Goal: Check status: Check status

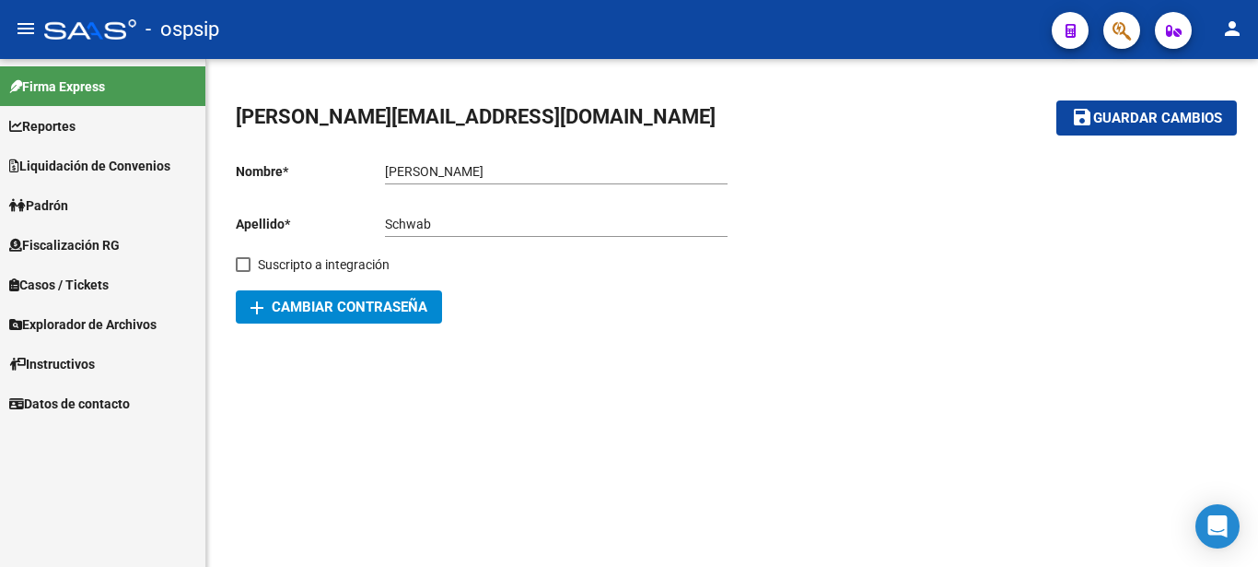
click at [50, 250] on span "Fiscalización RG" at bounding box center [64, 245] width 111 height 20
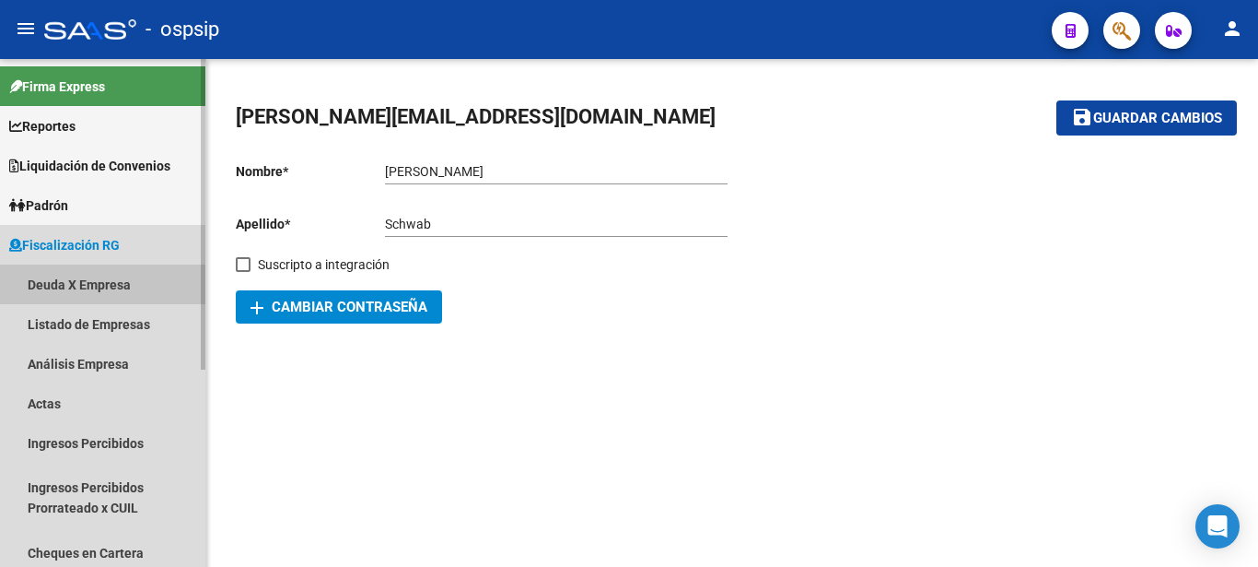
click at [68, 286] on link "Deuda X Empresa" at bounding box center [102, 284] width 205 height 40
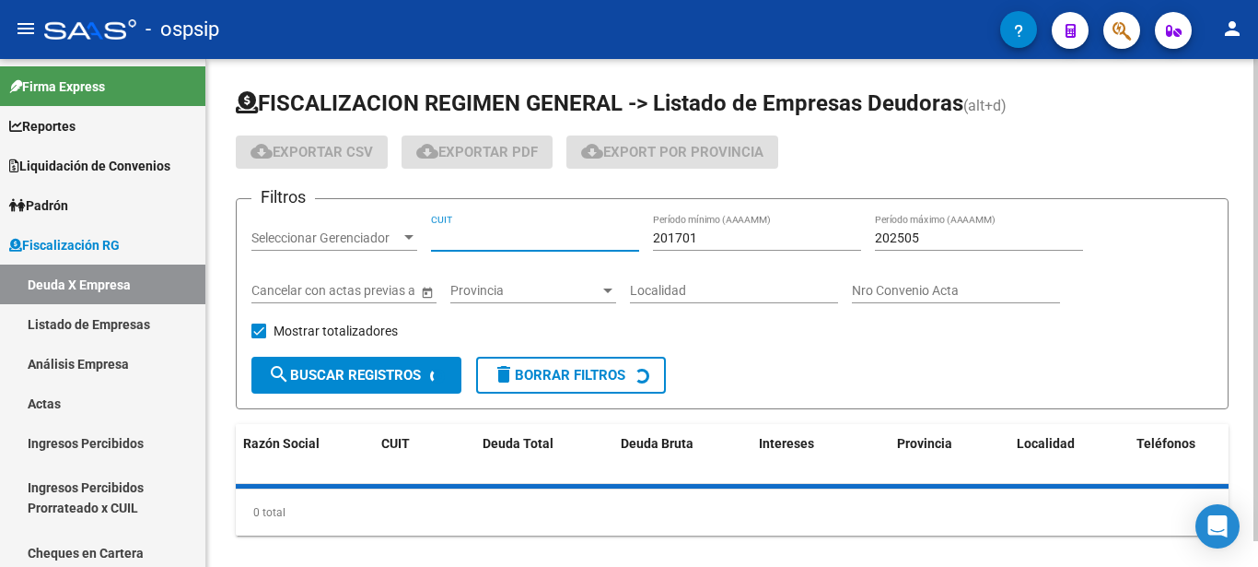
click at [465, 230] on input "CUIT" at bounding box center [535, 238] width 208 height 16
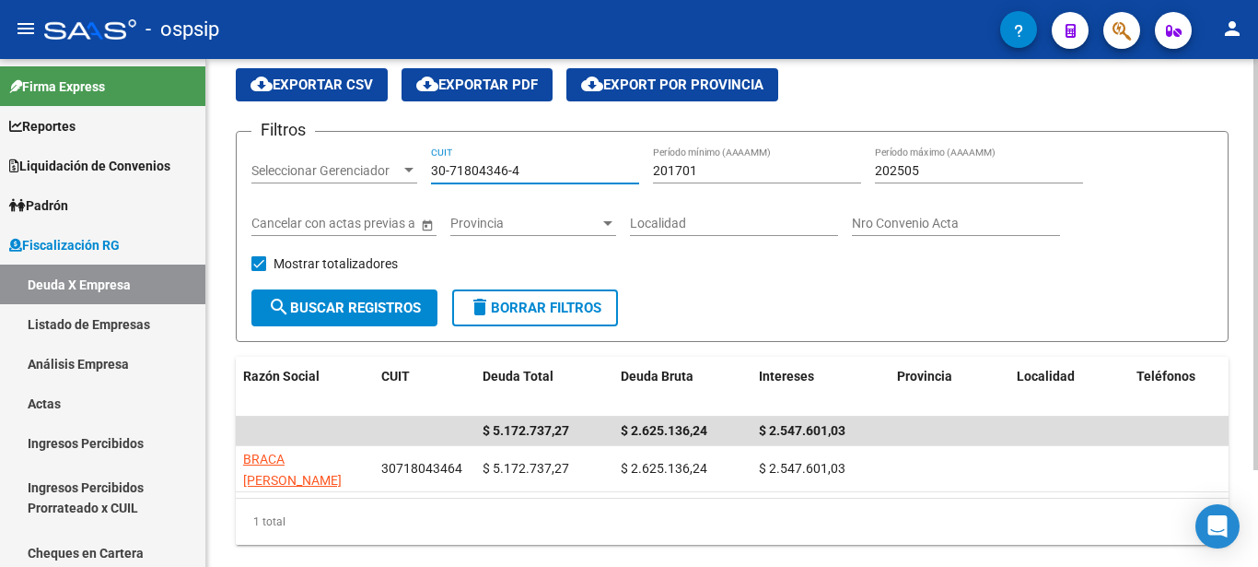
scroll to position [94, 0]
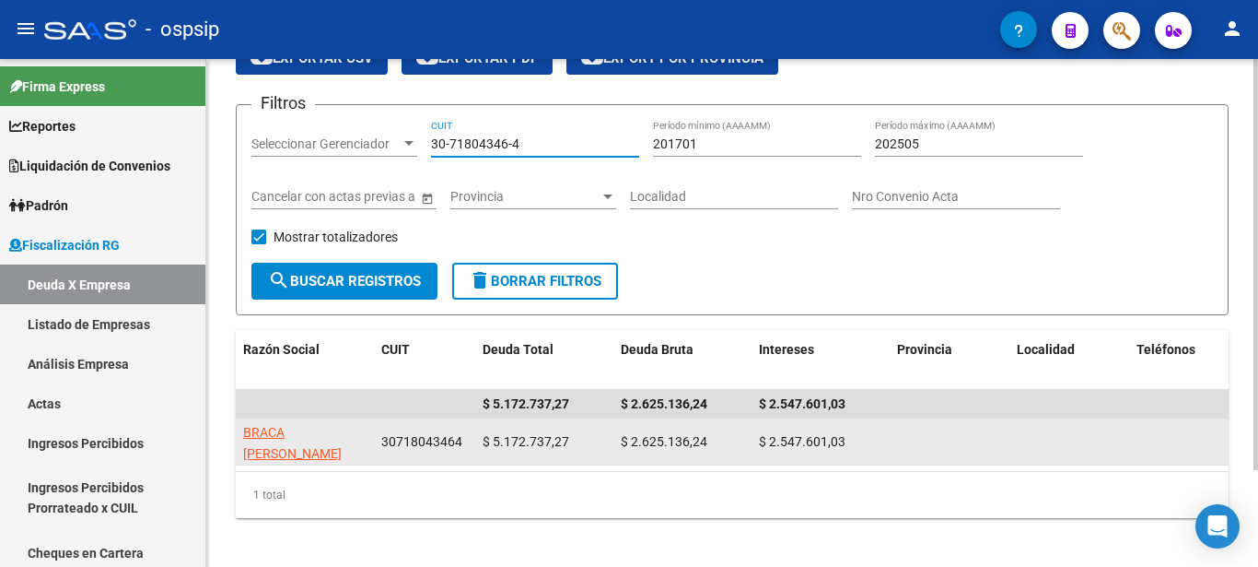
type input "30-71804346-4"
click at [299, 445] on app-link-go-to "BRACA [PERSON_NAME] SEGUIRIDAD EN FORMACION" at bounding box center [304, 464] width 123 height 84
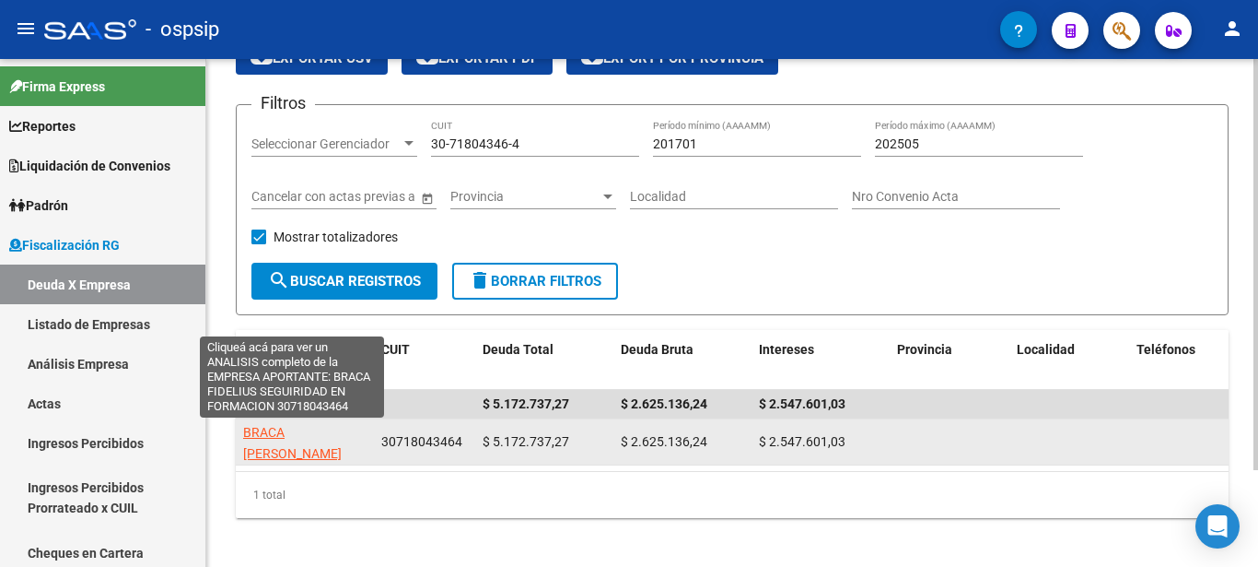
click at [301, 452] on span "BRACA [PERSON_NAME] SEGUIRIDAD EN FORMACION" at bounding box center [292, 463] width 99 height 77
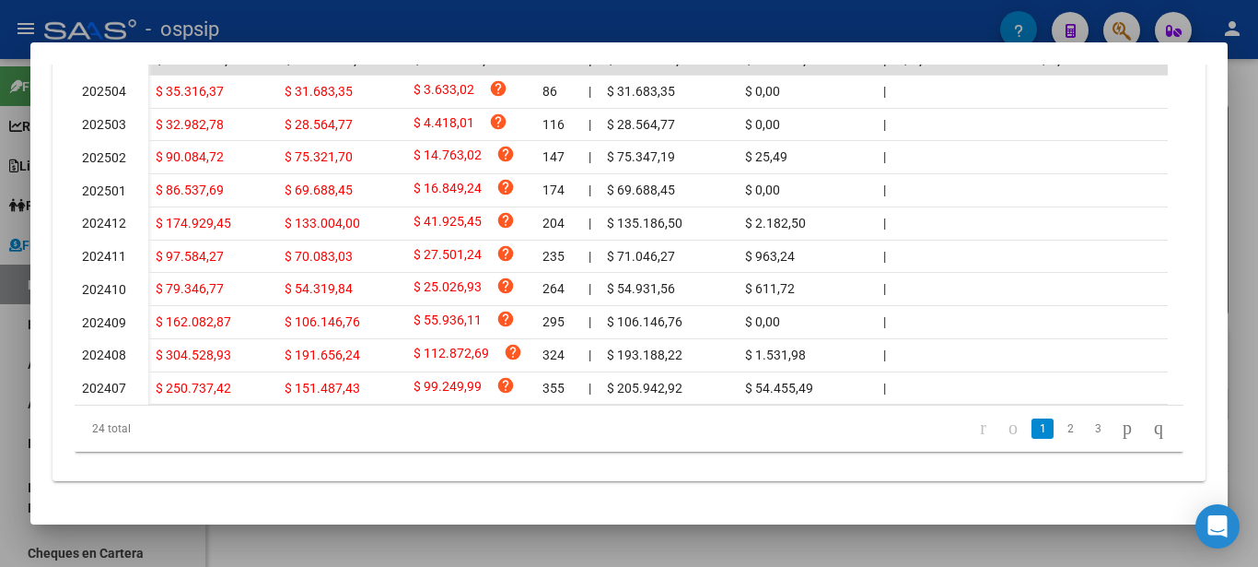
scroll to position [289, 0]
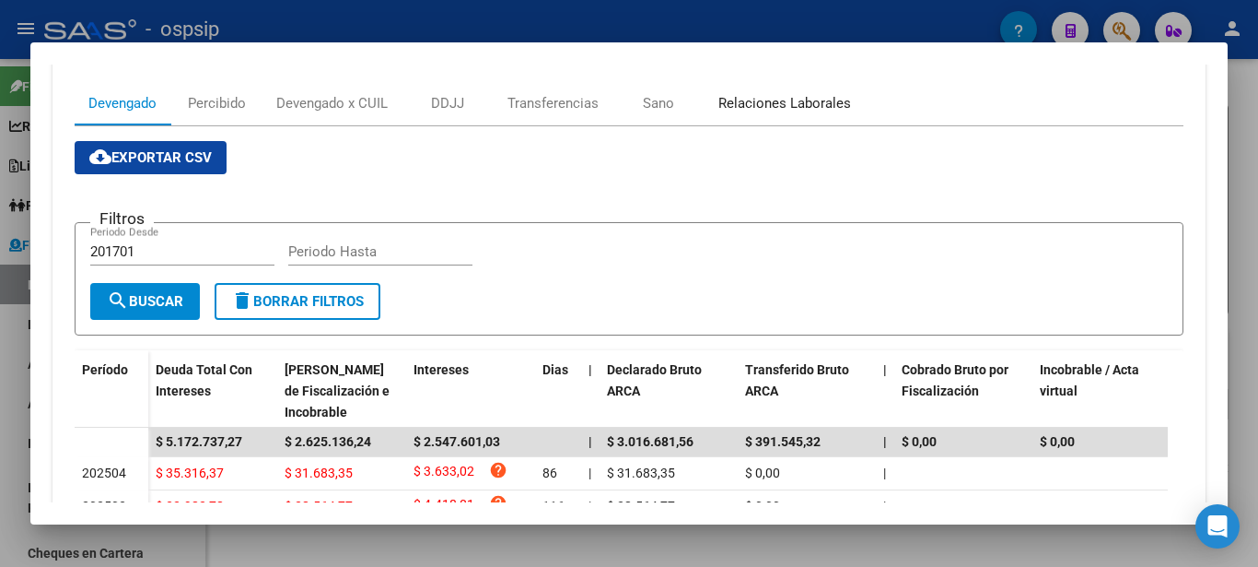
click at [791, 100] on div "Relaciones Laborales" at bounding box center [785, 103] width 133 height 20
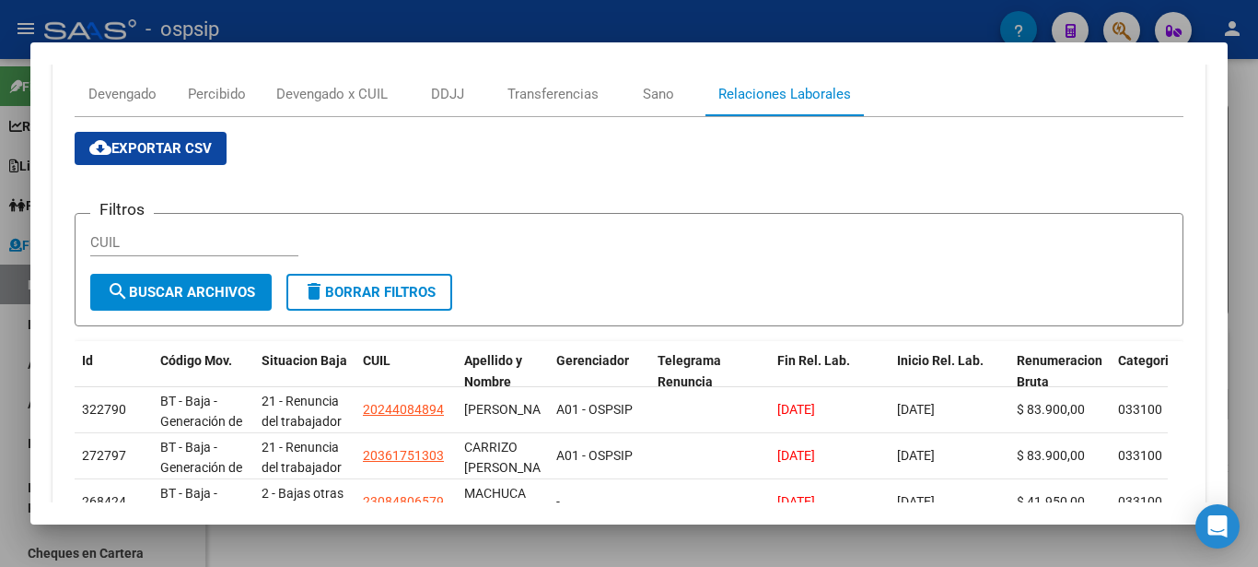
scroll to position [398, 0]
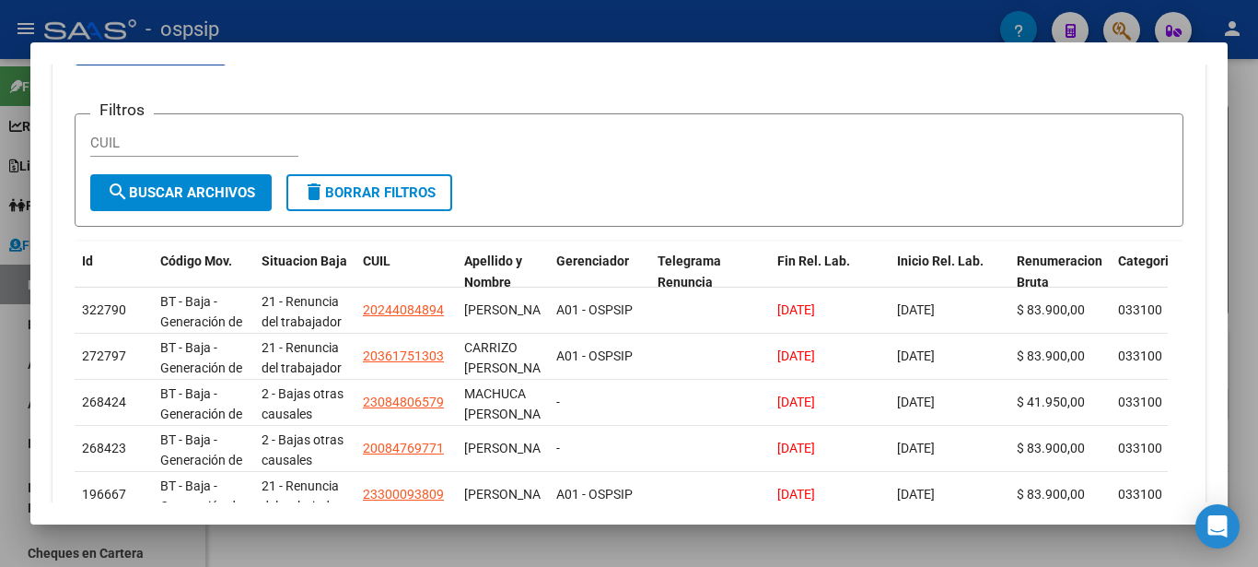
click at [1012, 80] on div "cloud_download Exportar CSV Filtros CUIL search Buscar Archivos delete Borrar F…" at bounding box center [629, 416] width 1109 height 768
click at [1241, 94] on div at bounding box center [629, 283] width 1258 height 567
